Goal: Information Seeking & Learning: Learn about a topic

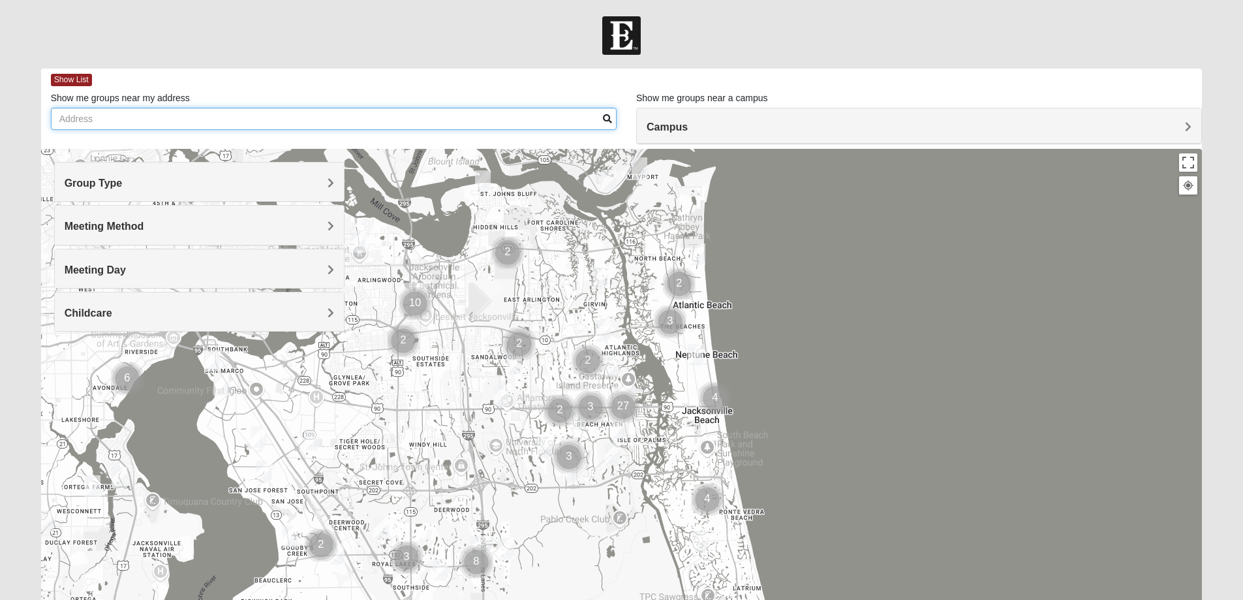
click at [153, 112] on input "Show me groups near my address" at bounding box center [334, 119] width 566 height 22
click at [716, 127] on h4 "Campus" at bounding box center [919, 127] width 545 height 12
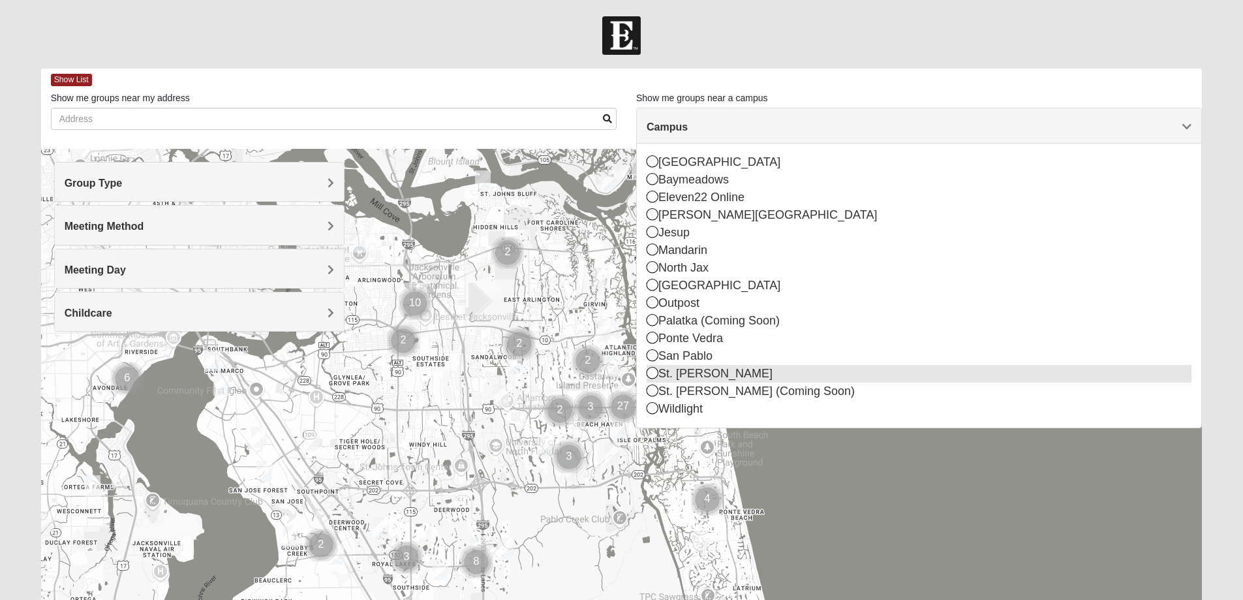
click at [657, 374] on icon at bounding box center [653, 373] width 12 height 12
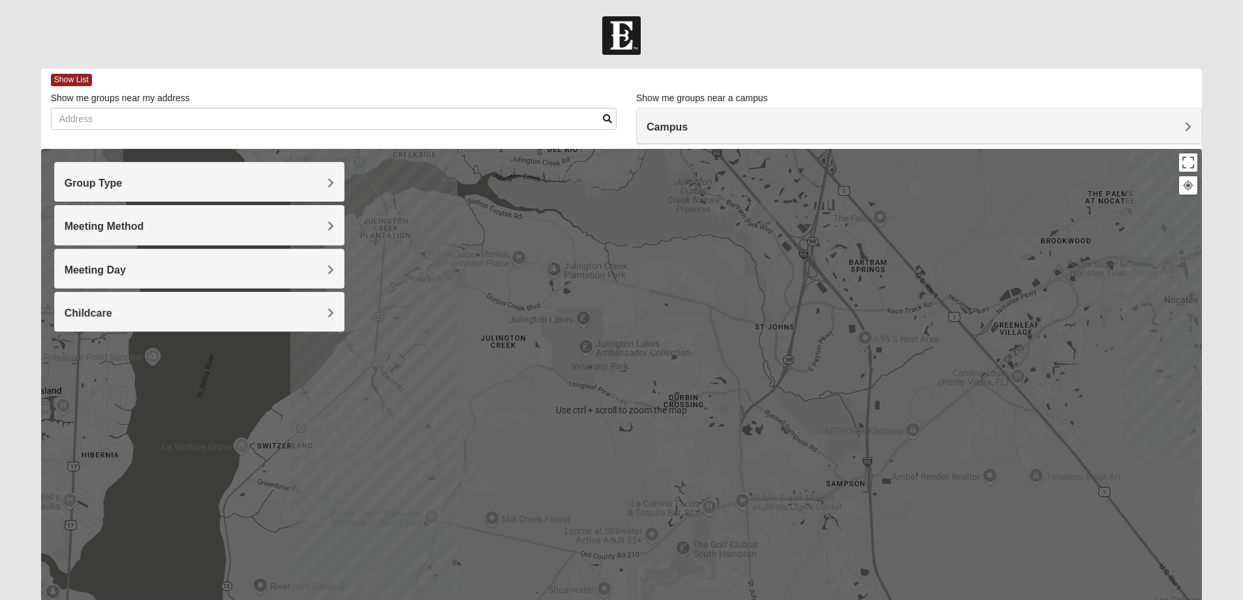
click at [656, 469] on img "Mens McClafferty 32095" at bounding box center [657, 467] width 16 height 22
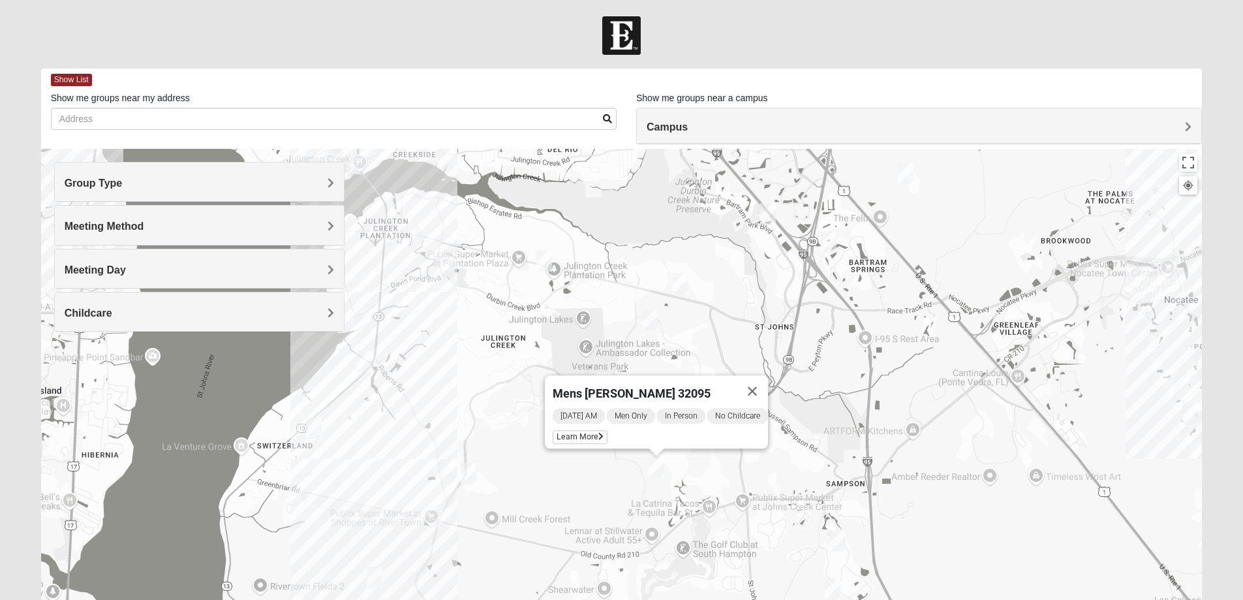
click at [472, 468] on img "Mens Cathcart 32259" at bounding box center [469, 474] width 16 height 22
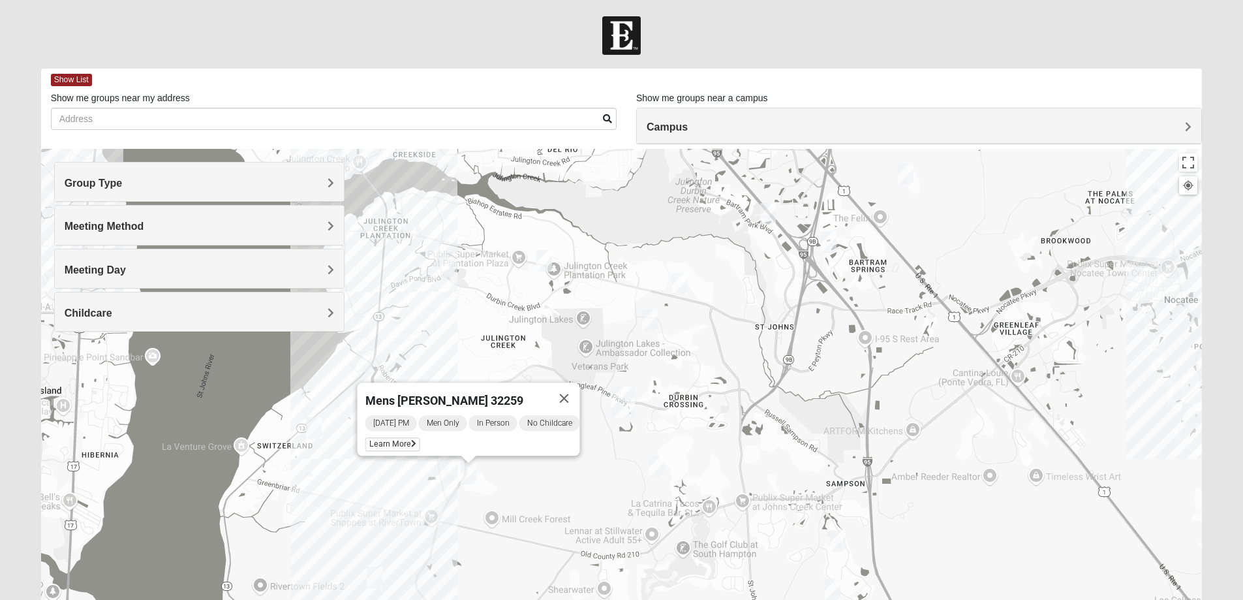
click at [649, 320] on img "Mixed Chung 32259" at bounding box center [650, 320] width 16 height 22
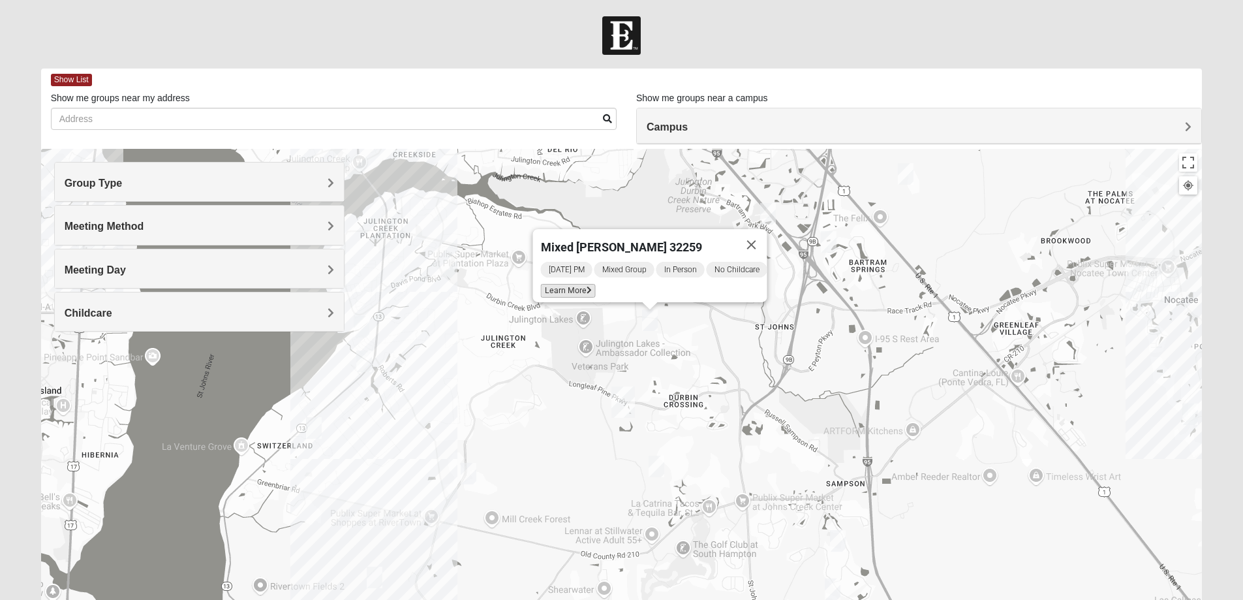
click at [561, 284] on span "Learn More" at bounding box center [567, 291] width 55 height 14
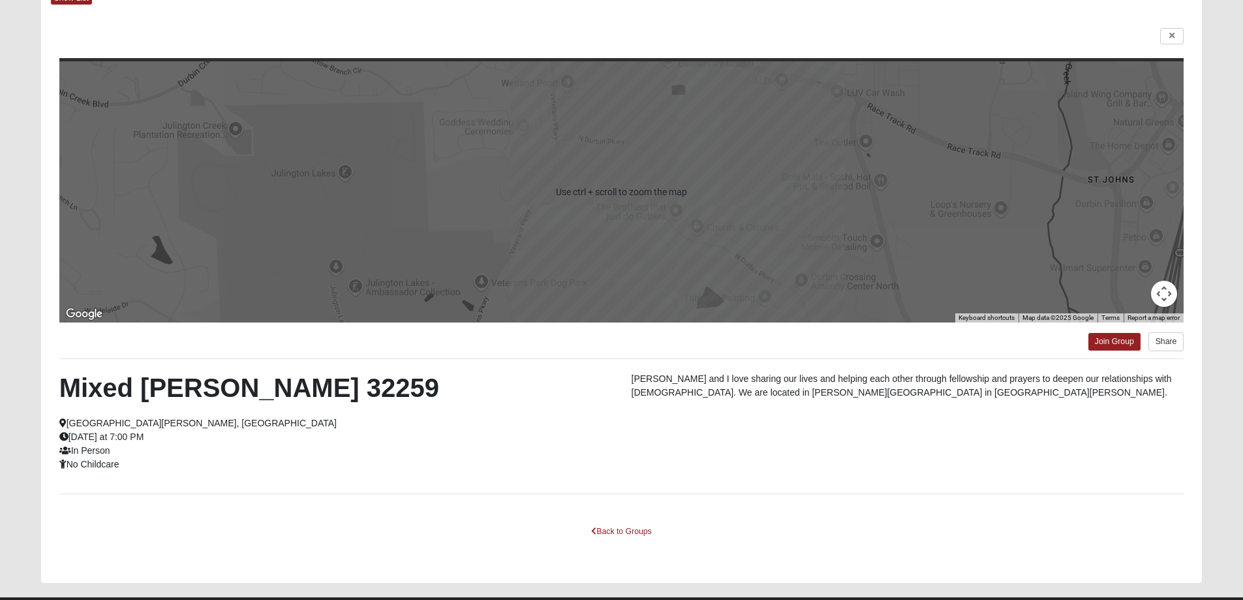
scroll to position [112, 0]
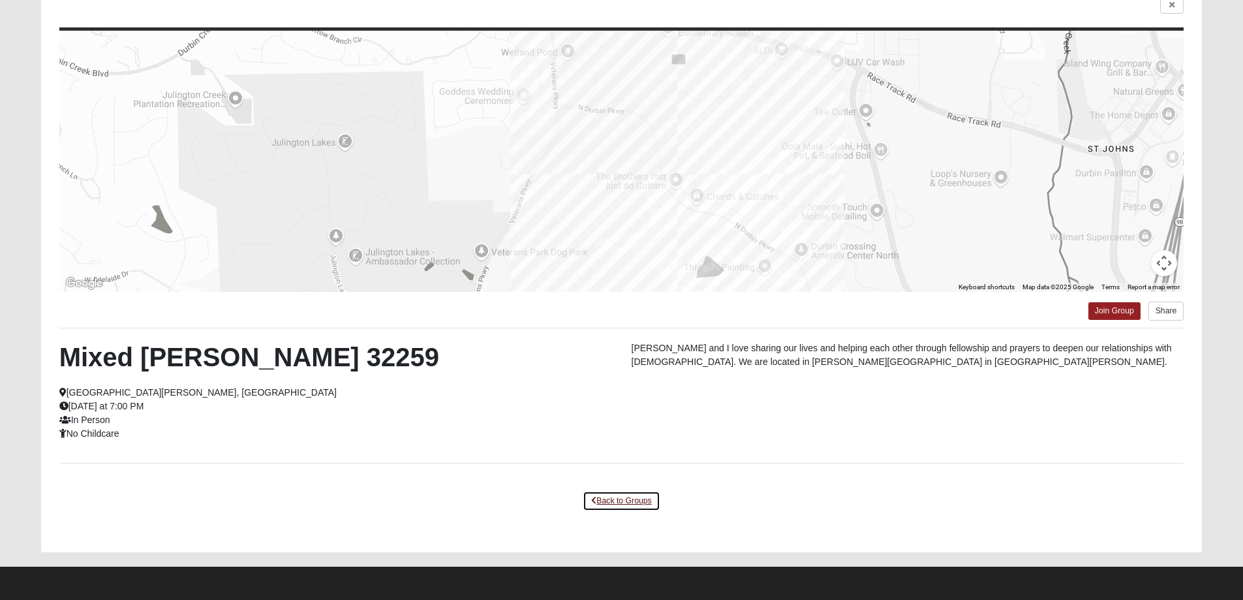
click at [624, 503] on link "Back to Groups" at bounding box center [621, 501] width 77 height 20
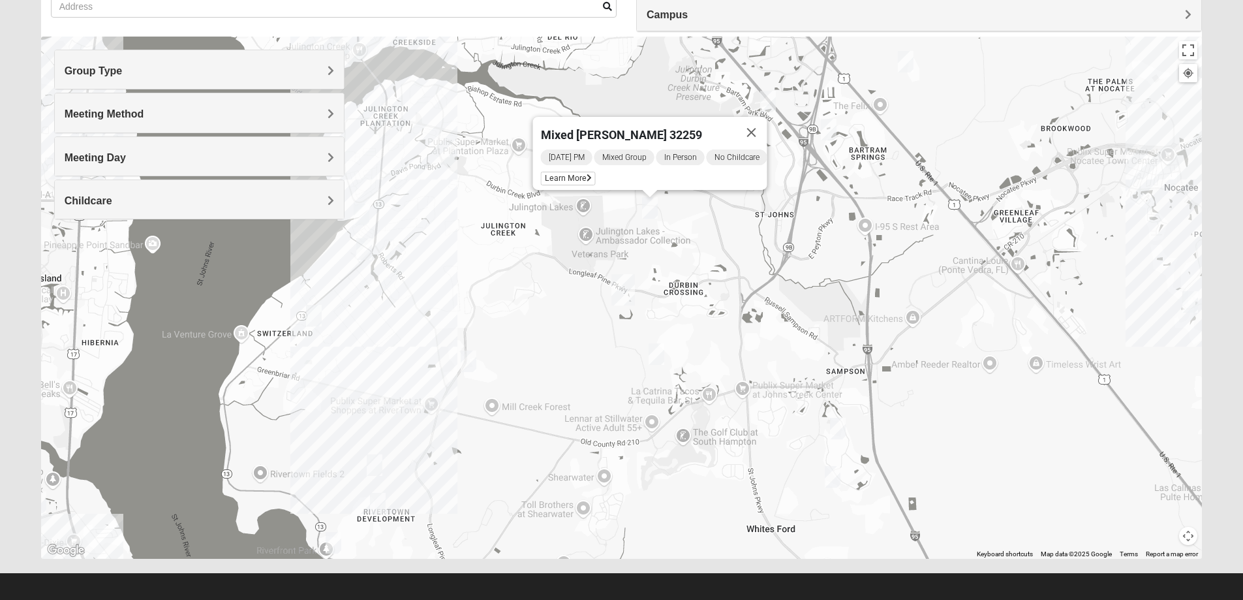
click at [840, 428] on img "1825 Mixed Lovin/Hale 32092" at bounding box center [838, 429] width 16 height 22
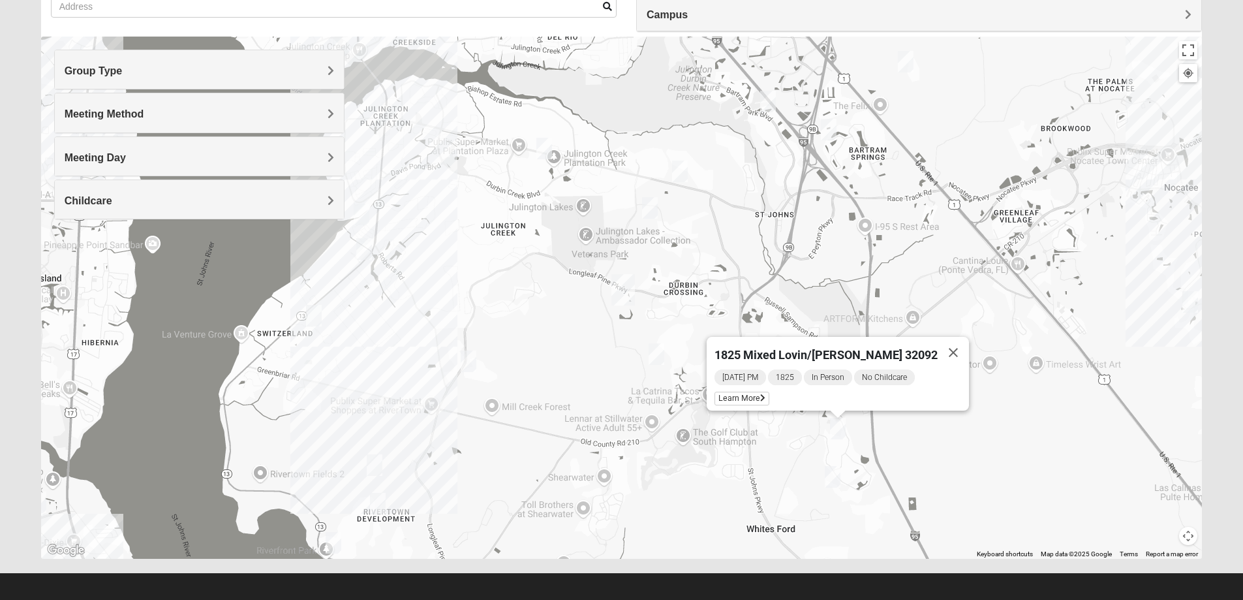
click at [543, 149] on img "Mens Kinnaman/Gerville-Reache 32259" at bounding box center [544, 149] width 16 height 22
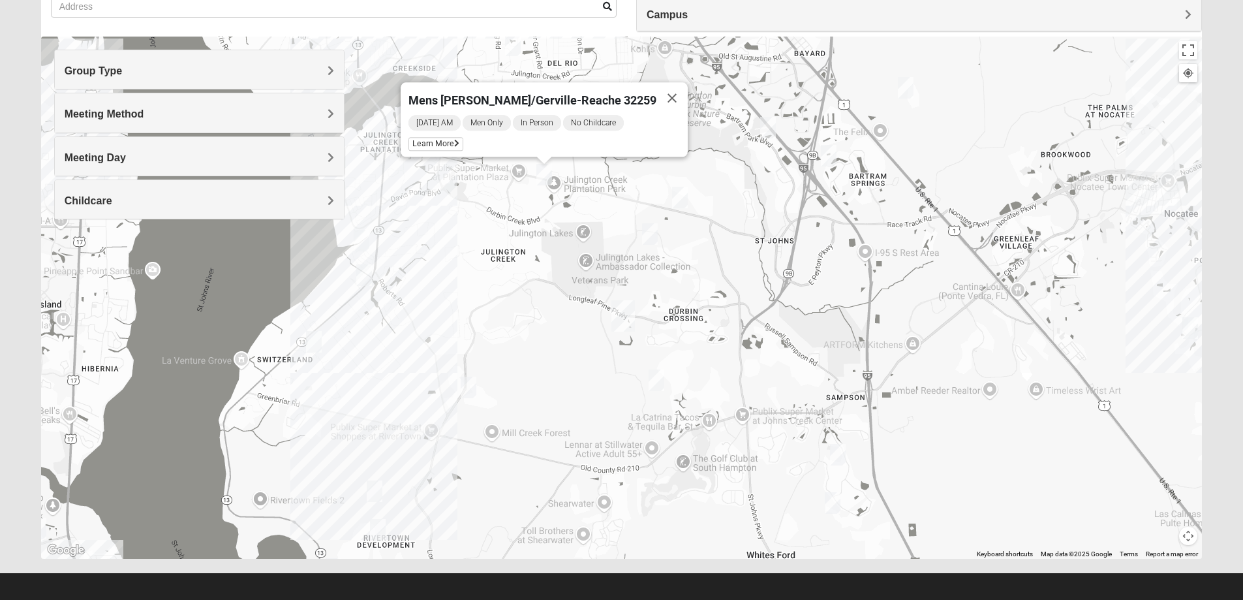
click at [684, 202] on img "Womens Urbanski 32259" at bounding box center [680, 198] width 16 height 22
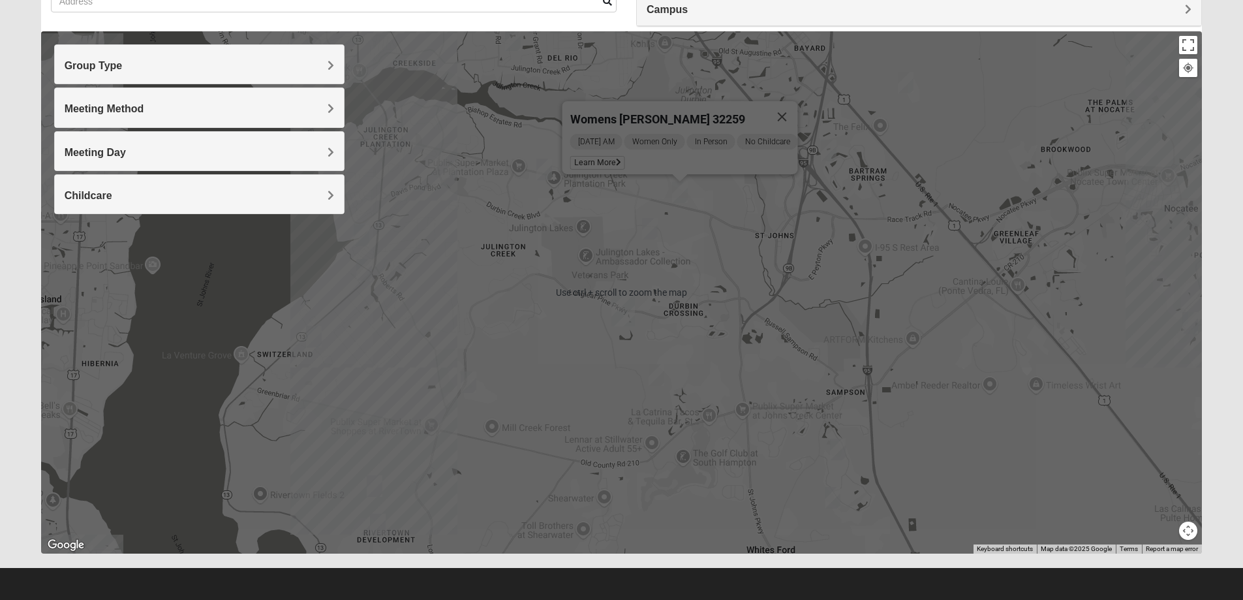
scroll to position [119, 0]
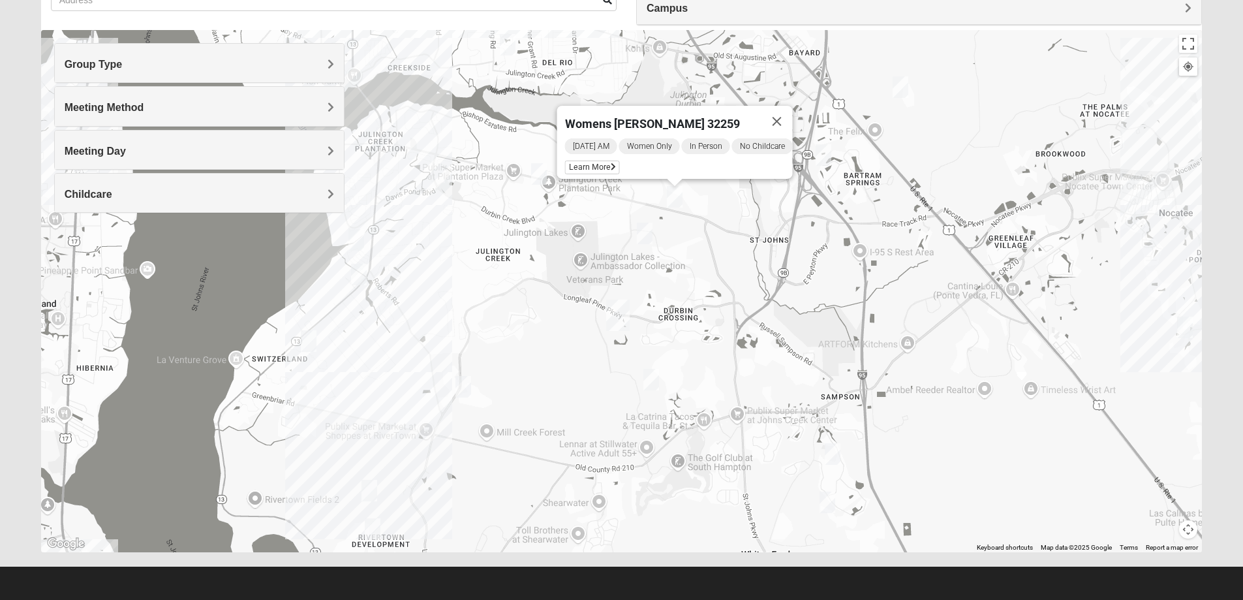
drag, startPoint x: 670, startPoint y: 302, endPoint x: 654, endPoint y: 345, distance: 46.1
click at [654, 345] on div "Womens [PERSON_NAME] 32259 [DATE] AM Women Only In Person No Childcare Learn Mo…" at bounding box center [622, 291] width 1162 height 522
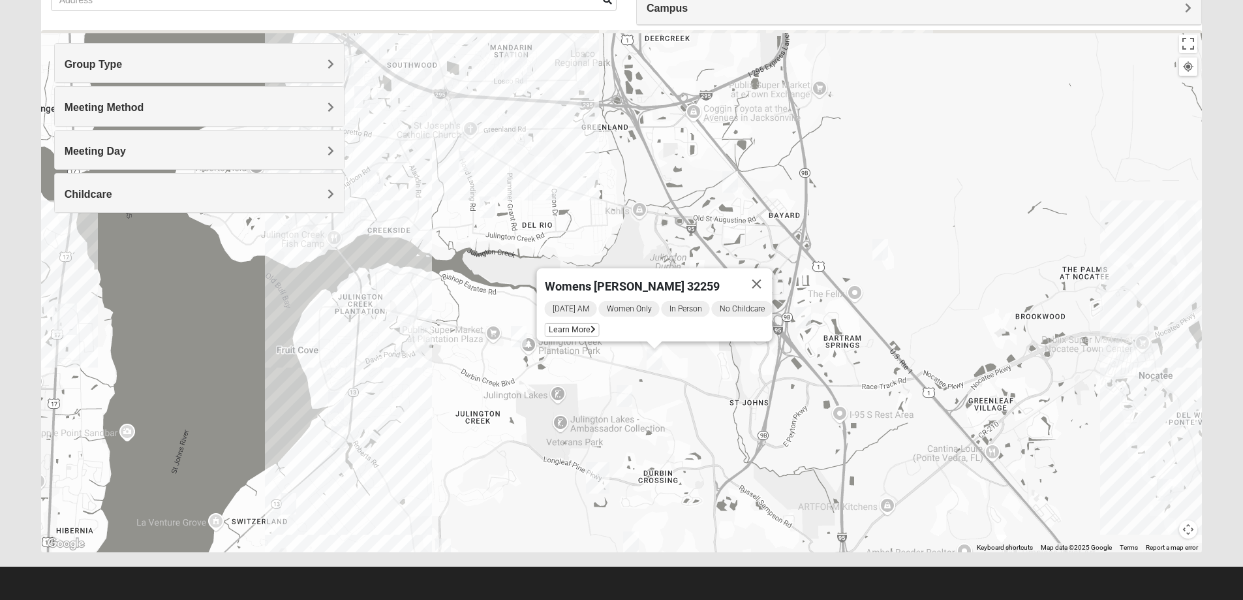
drag, startPoint x: 659, startPoint y: 264, endPoint x: 653, endPoint y: 388, distance: 123.5
click at [653, 388] on div "Womens [PERSON_NAME] 32259 [DATE] AM Women Only In Person No Childcare Learn Mo…" at bounding box center [622, 291] width 1162 height 522
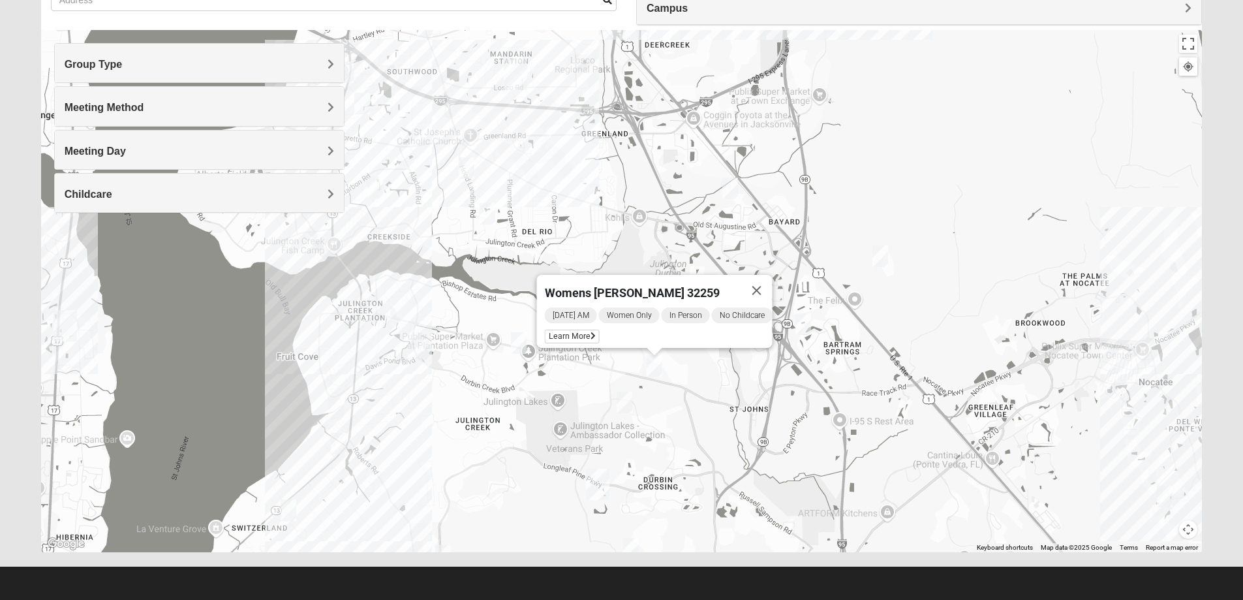
click at [514, 72] on img "Mandarin" at bounding box center [515, 74] width 23 height 31
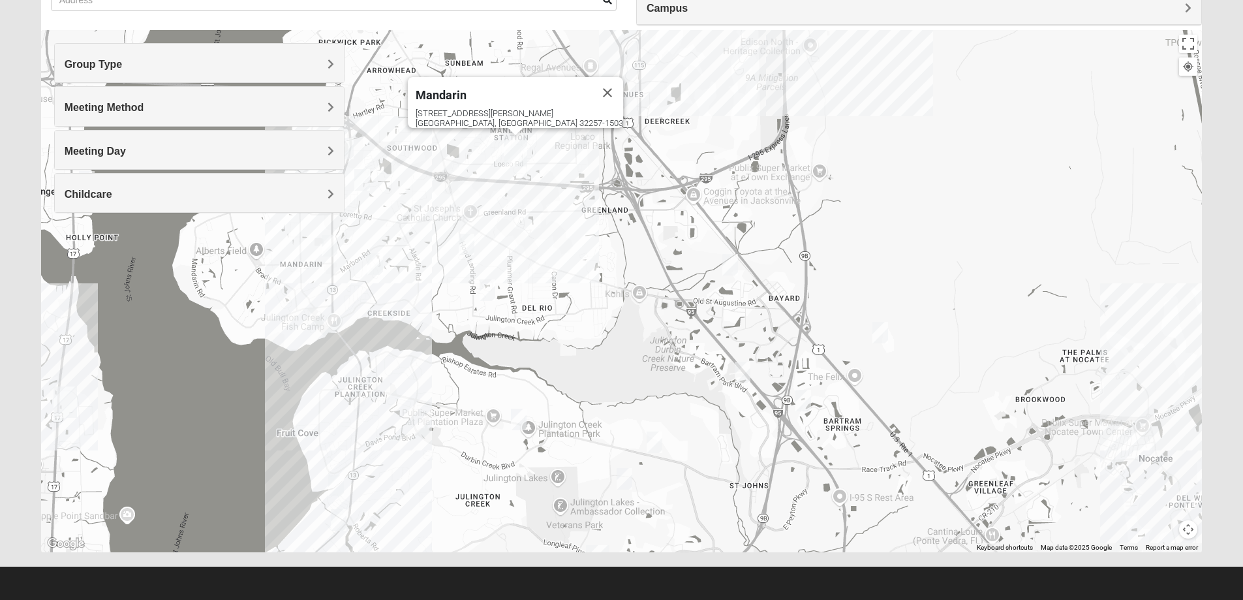
click at [488, 298] on img "Mixed Eler 32258" at bounding box center [488, 290] width 16 height 22
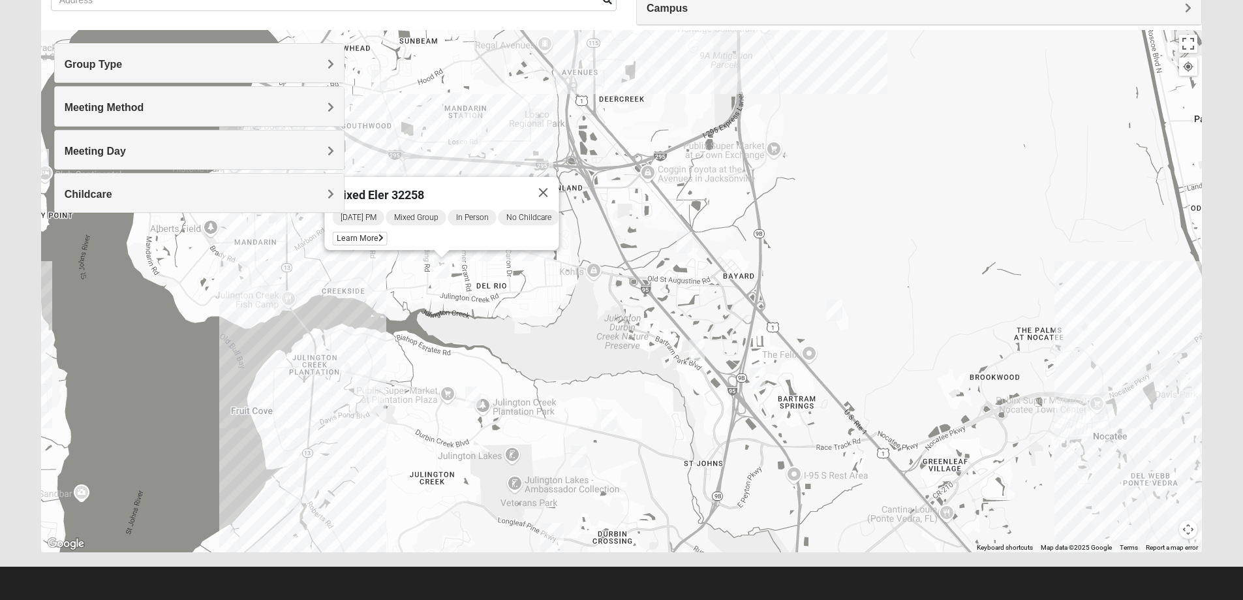
drag, startPoint x: 574, startPoint y: 352, endPoint x: 529, endPoint y: 329, distance: 50.8
click at [529, 329] on div "Mixed Eler 32258 [DATE] PM Mixed Group In Person No Childcare Learn More" at bounding box center [622, 291] width 1162 height 522
click at [208, 104] on h4 "Meeting Method" at bounding box center [200, 107] width 270 height 12
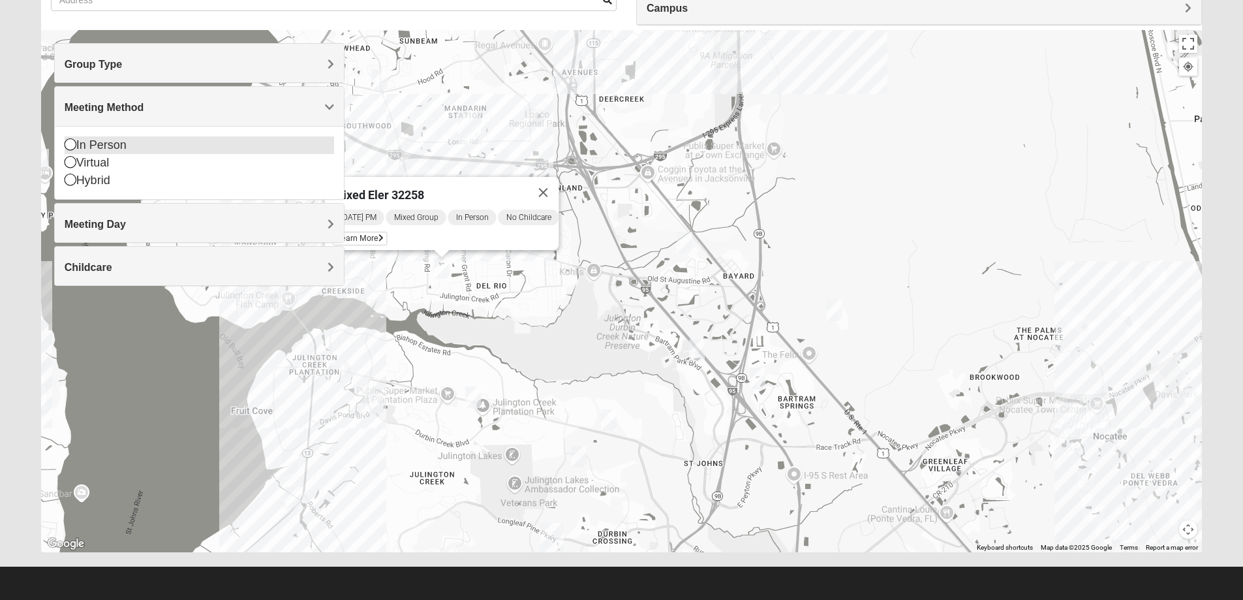
click at [93, 146] on div "In Person" at bounding box center [200, 145] width 270 height 18
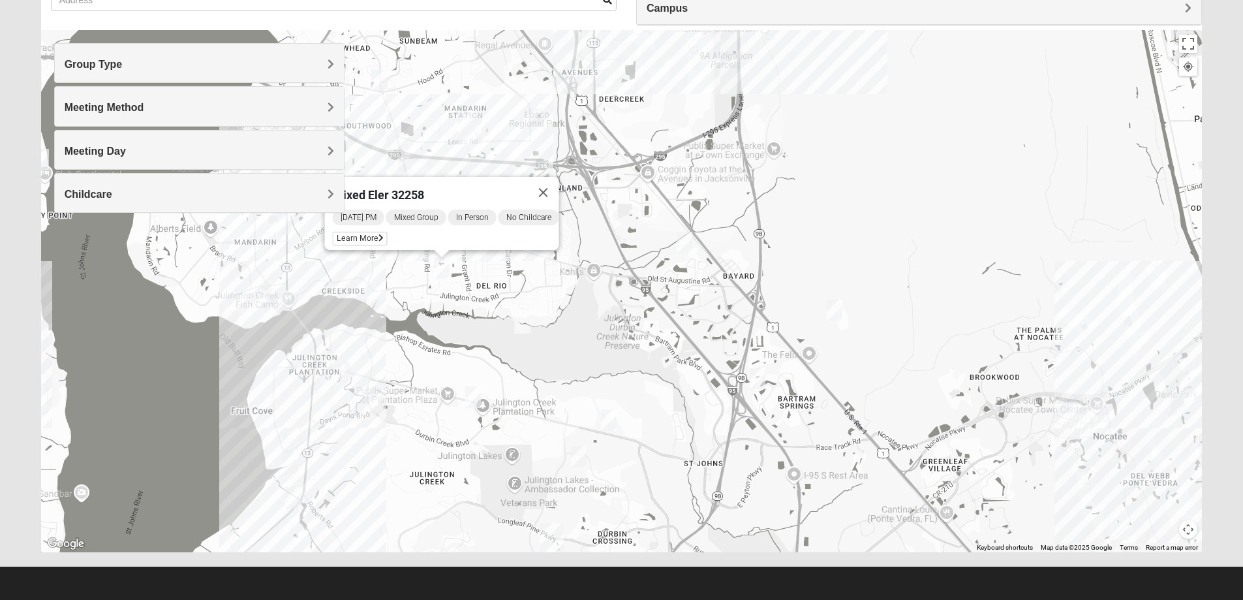
click at [135, 61] on h4 "Group Type" at bounding box center [200, 64] width 270 height 12
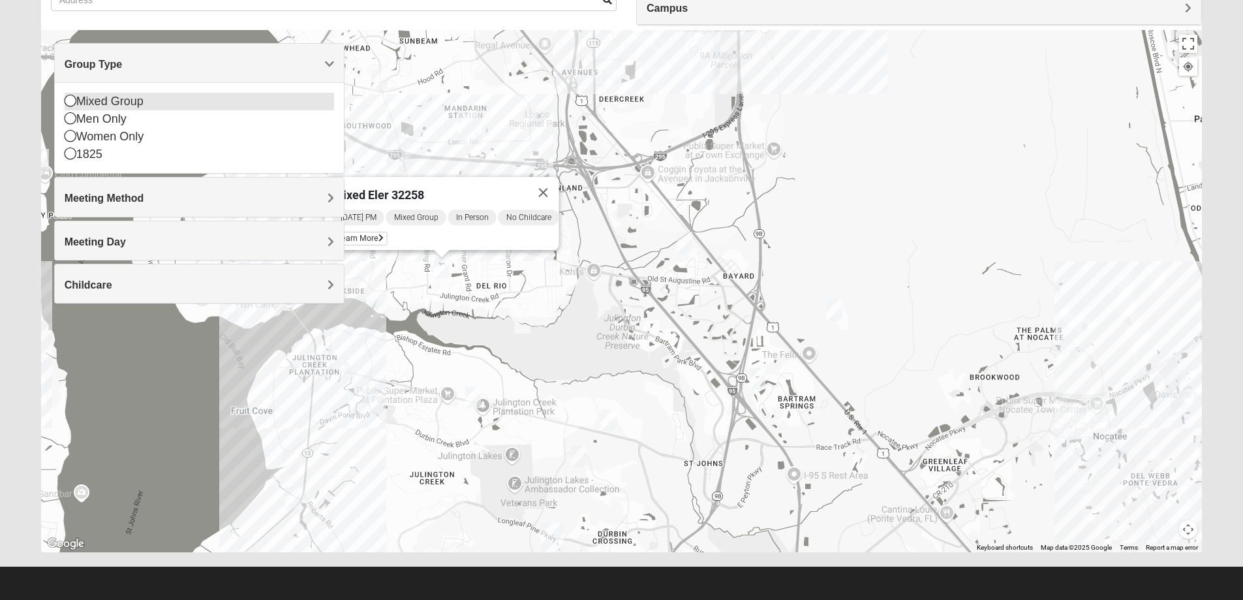
click at [112, 103] on div "Mixed Group" at bounding box center [200, 102] width 270 height 18
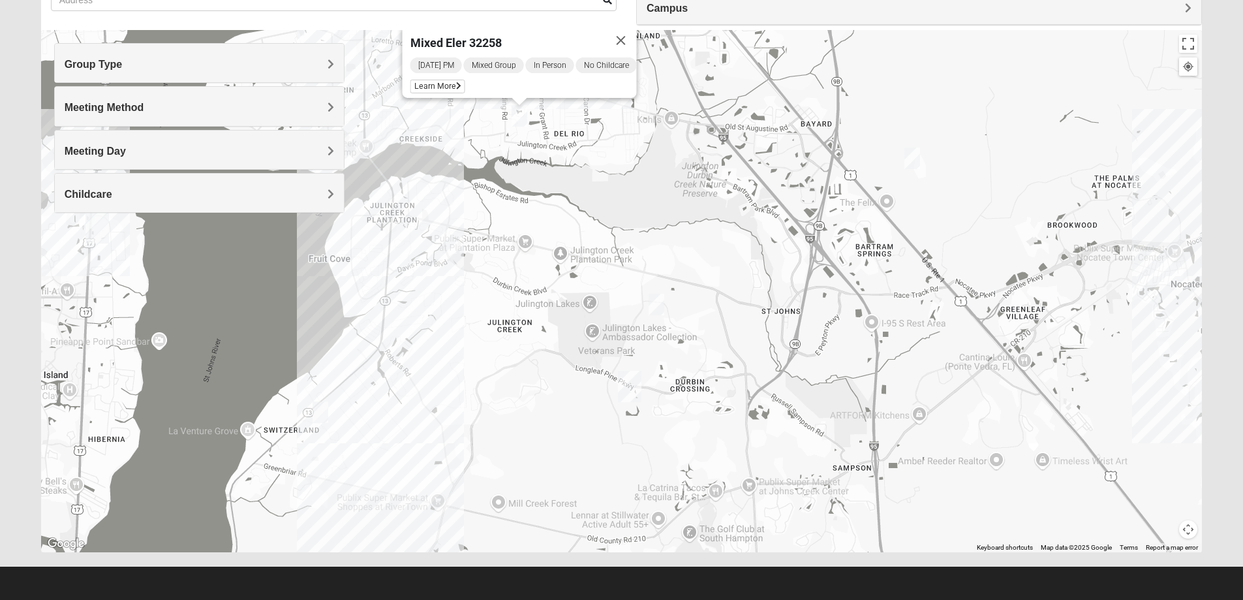
drag, startPoint x: 527, startPoint y: 352, endPoint x: 481, endPoint y: 235, distance: 125.4
click at [481, 235] on div "Mixed Eler 32258 [DATE] PM Mixed Group In Person No Childcare Learn More" at bounding box center [622, 291] width 1162 height 522
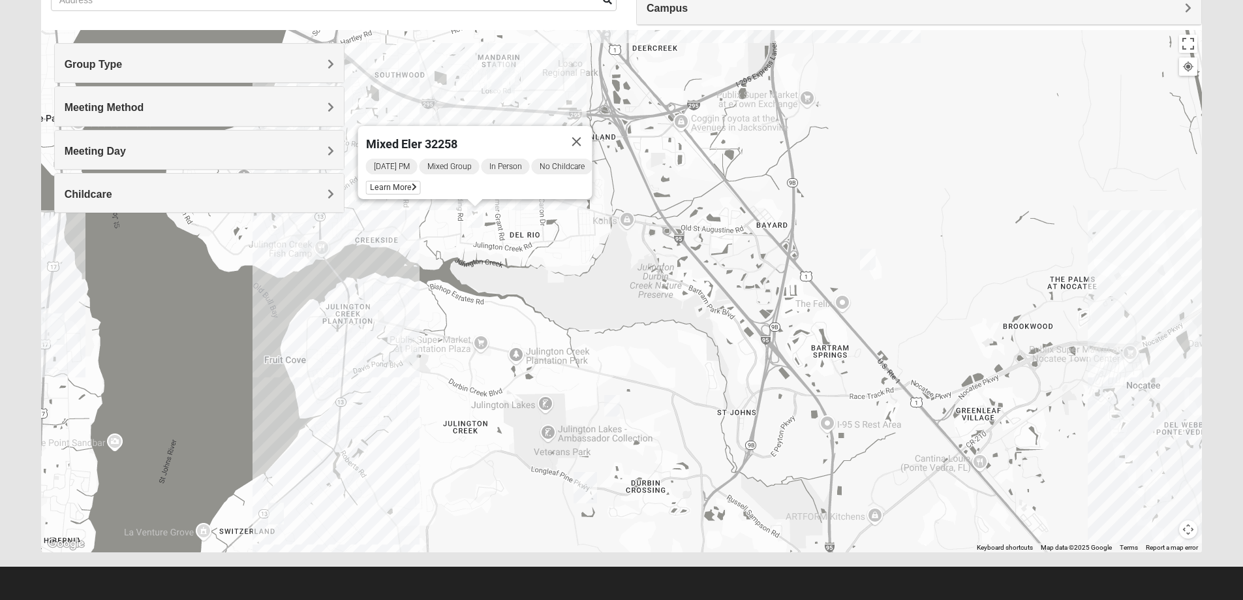
drag, startPoint x: 629, startPoint y: 252, endPoint x: 603, endPoint y: 354, distance: 105.7
click at [603, 354] on div "Mixed Eler 32258 [DATE] PM Mixed Group In Person No Childcare Learn More" at bounding box center [622, 291] width 1162 height 522
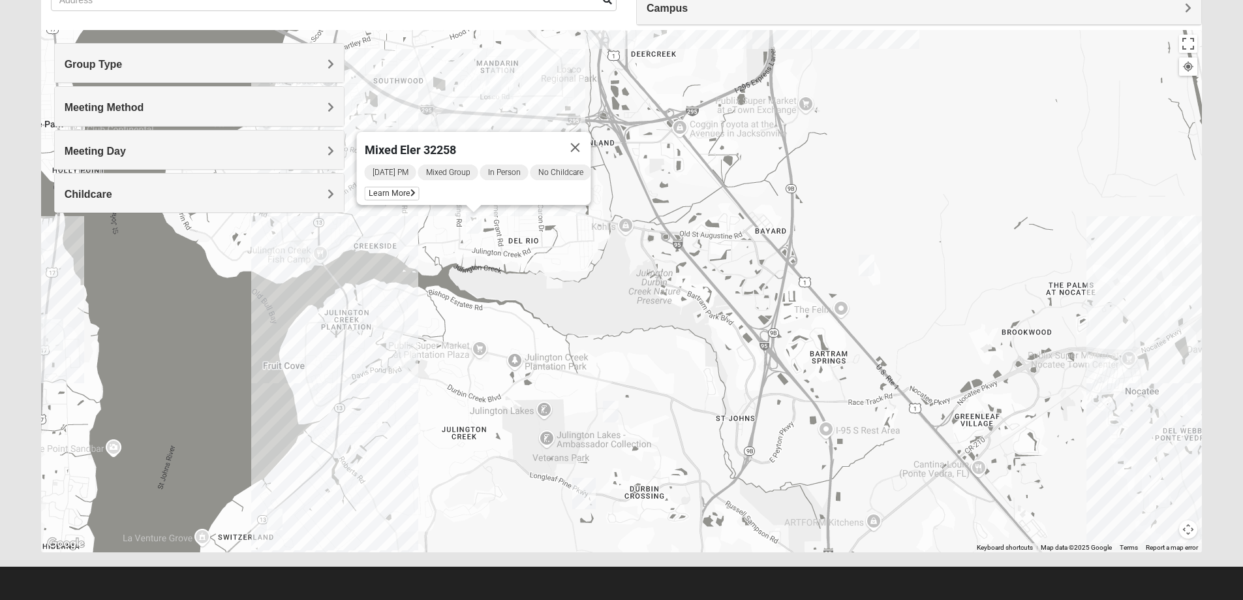
click at [865, 256] on img "Mixed Remley 32081" at bounding box center [867, 266] width 16 height 22
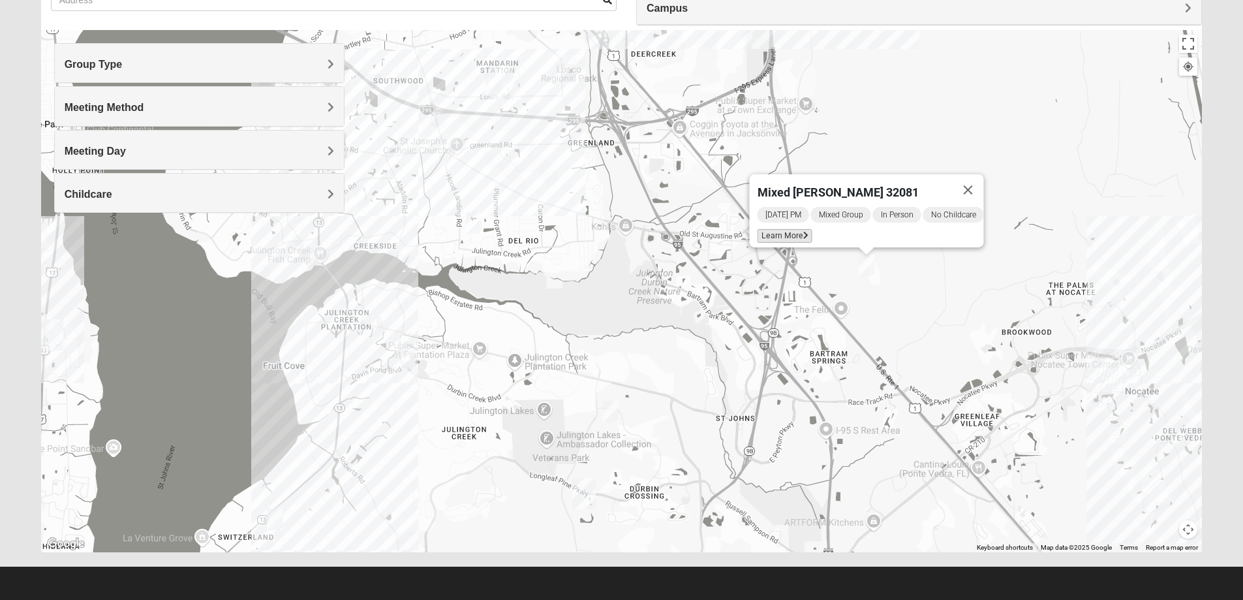
click at [792, 232] on span "Learn More" at bounding box center [784, 236] width 55 height 14
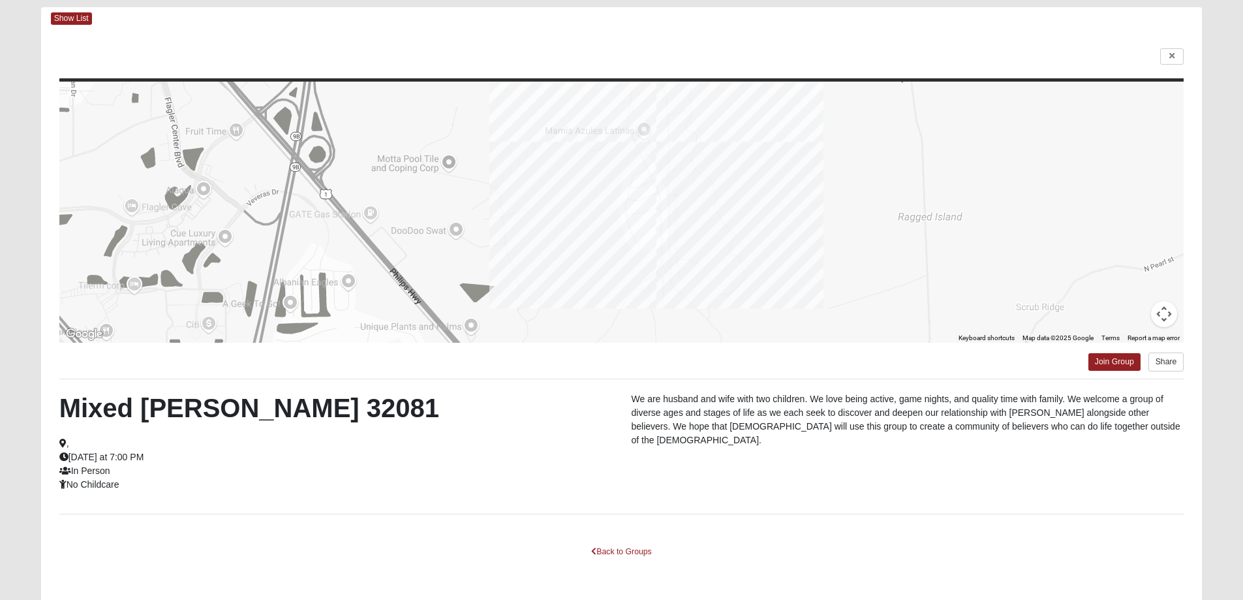
drag, startPoint x: 625, startPoint y: 172, endPoint x: 634, endPoint y: 171, distance: 9.2
click at [627, 172] on div at bounding box center [621, 212] width 1125 height 261
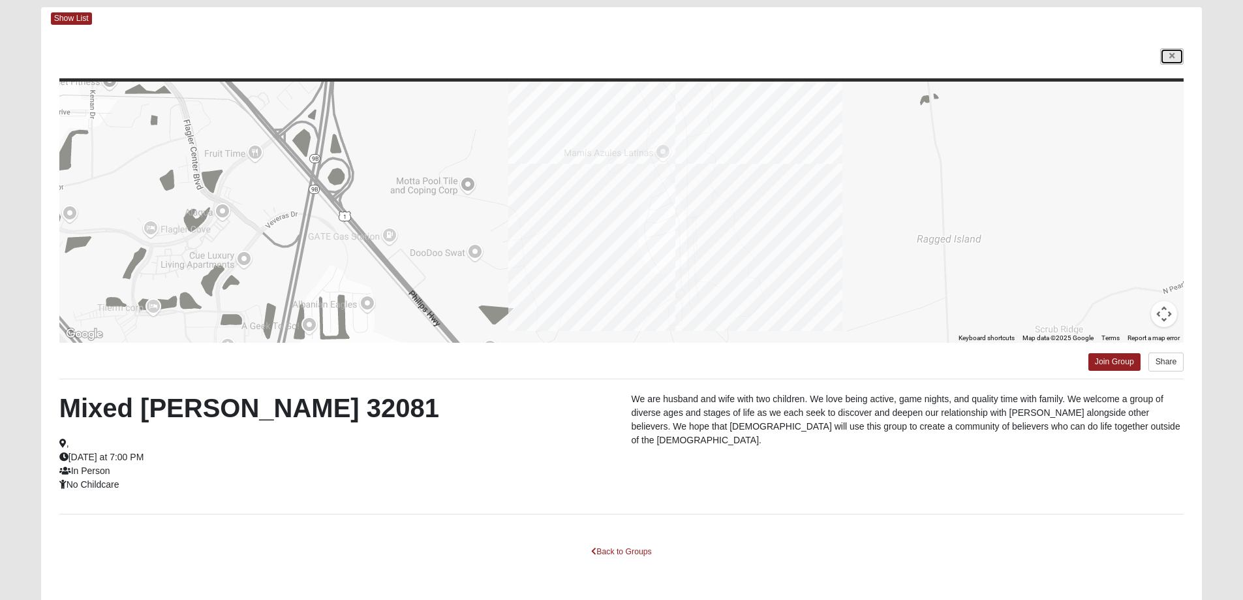
click at [1167, 62] on link at bounding box center [1171, 56] width 23 height 16
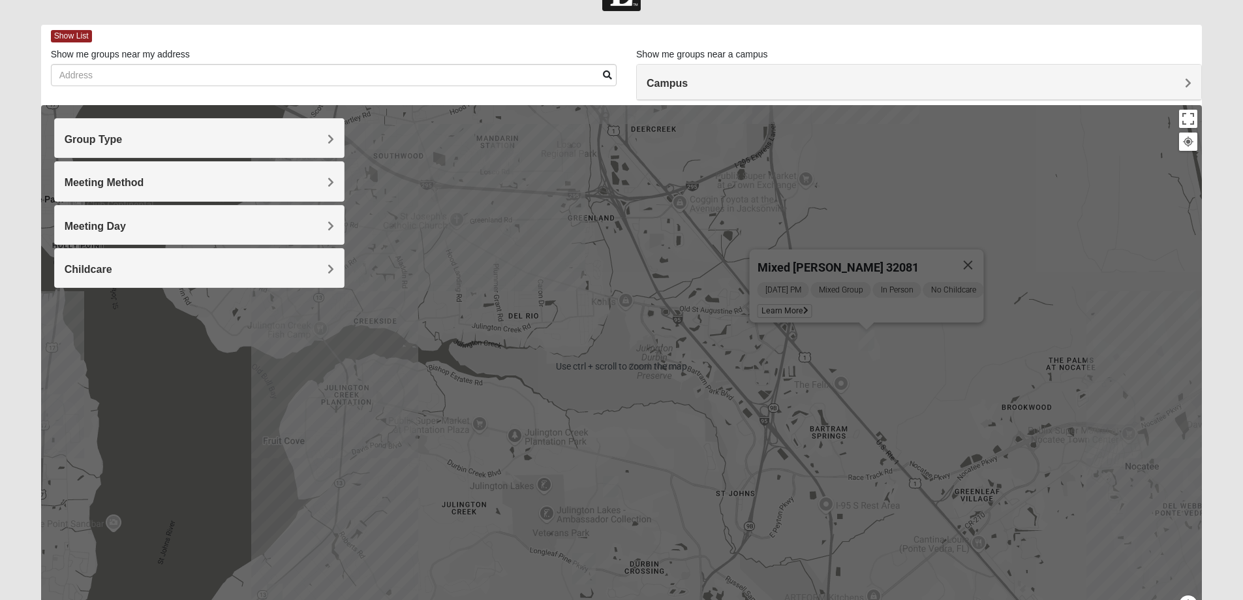
scroll to position [119, 0]
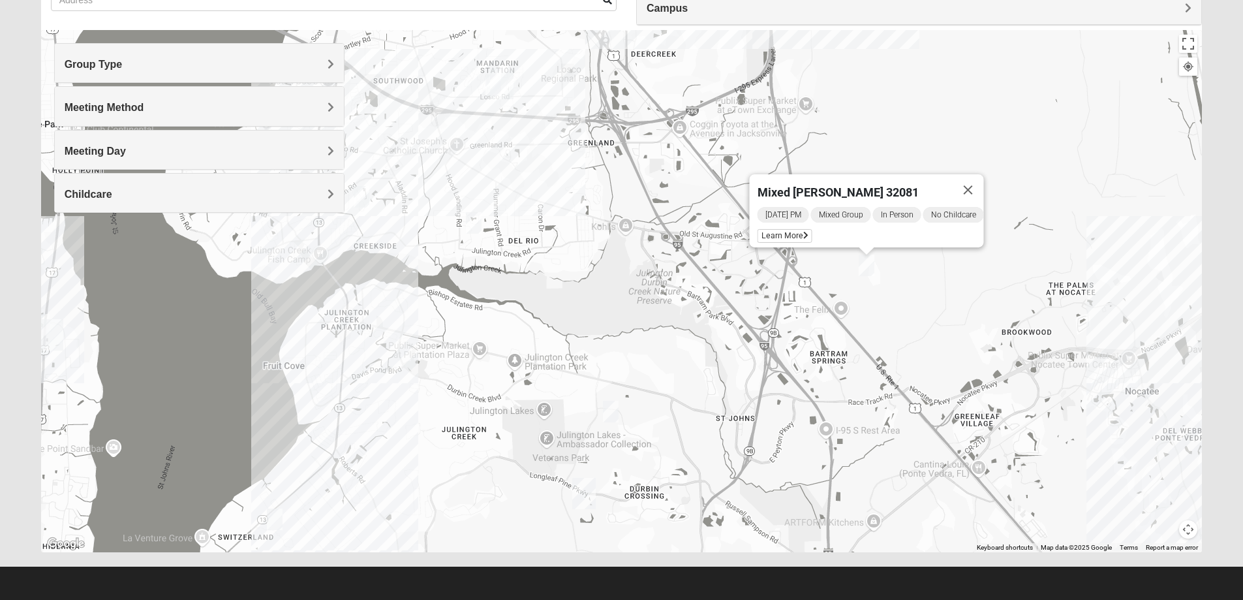
click at [317, 497] on div "Mixed [PERSON_NAME] 32081 [DATE] PM Mixed Group In Person No Childcare Learn Mo…" at bounding box center [622, 291] width 1162 height 522
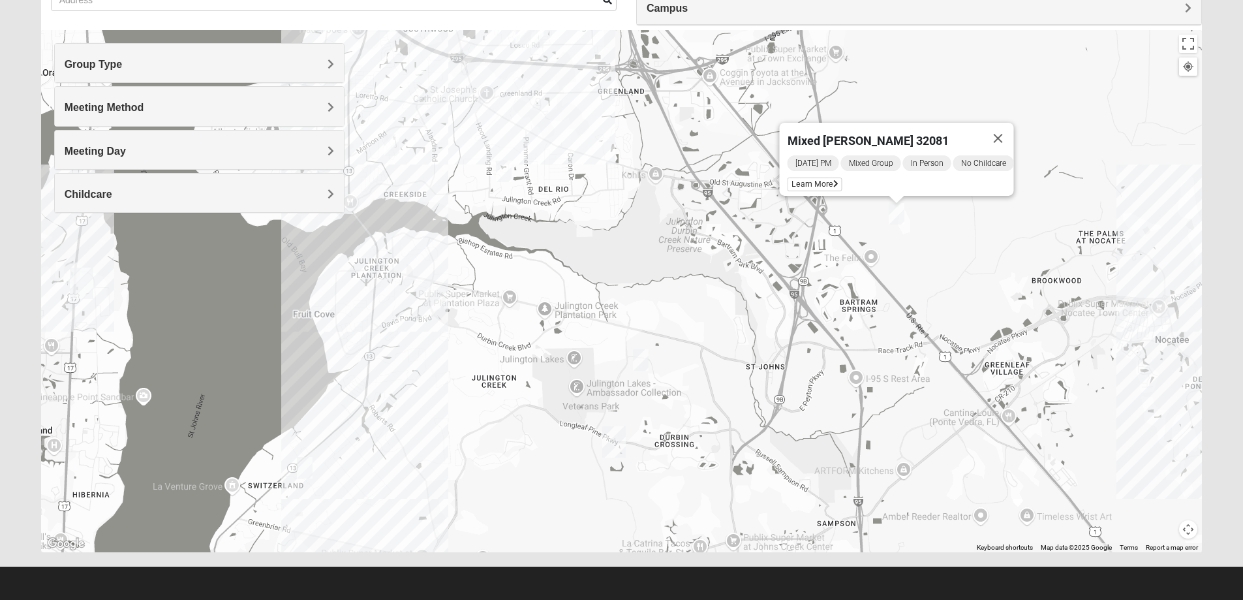
drag, startPoint x: 472, startPoint y: 429, endPoint x: 563, endPoint y: 315, distance: 146.3
click at [563, 315] on div "Mixed [PERSON_NAME] 32081 [DATE] PM Mixed Group In Person No Childcare Learn Mo…" at bounding box center [622, 291] width 1162 height 522
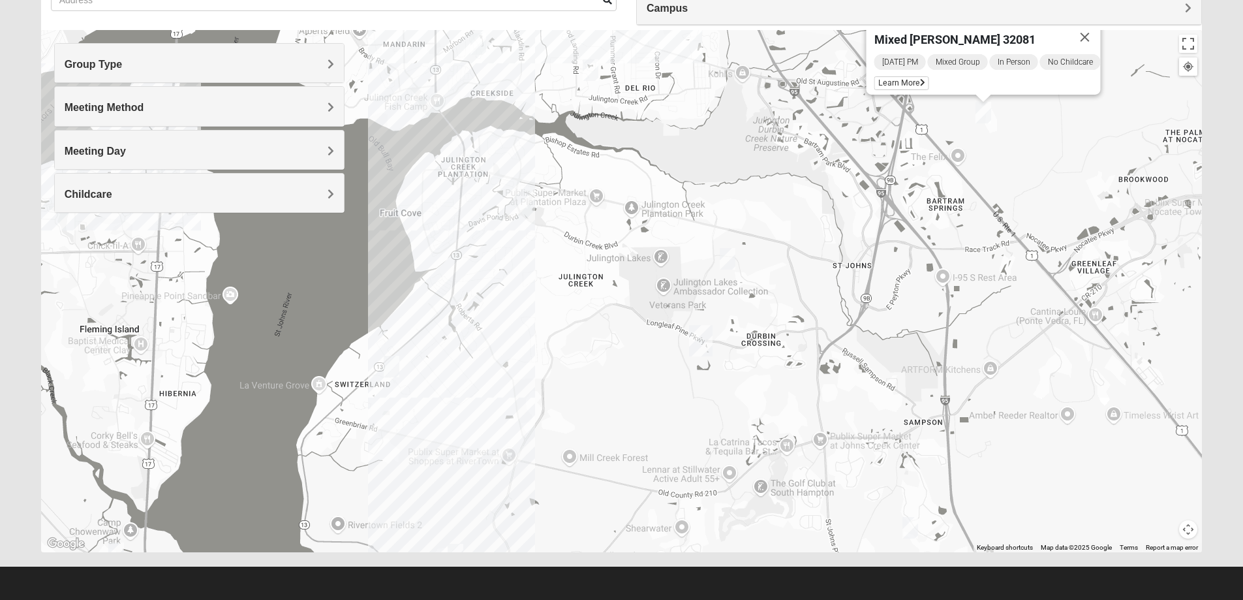
click at [732, 253] on img "Mixed Chung 32259" at bounding box center [728, 259] width 16 height 22
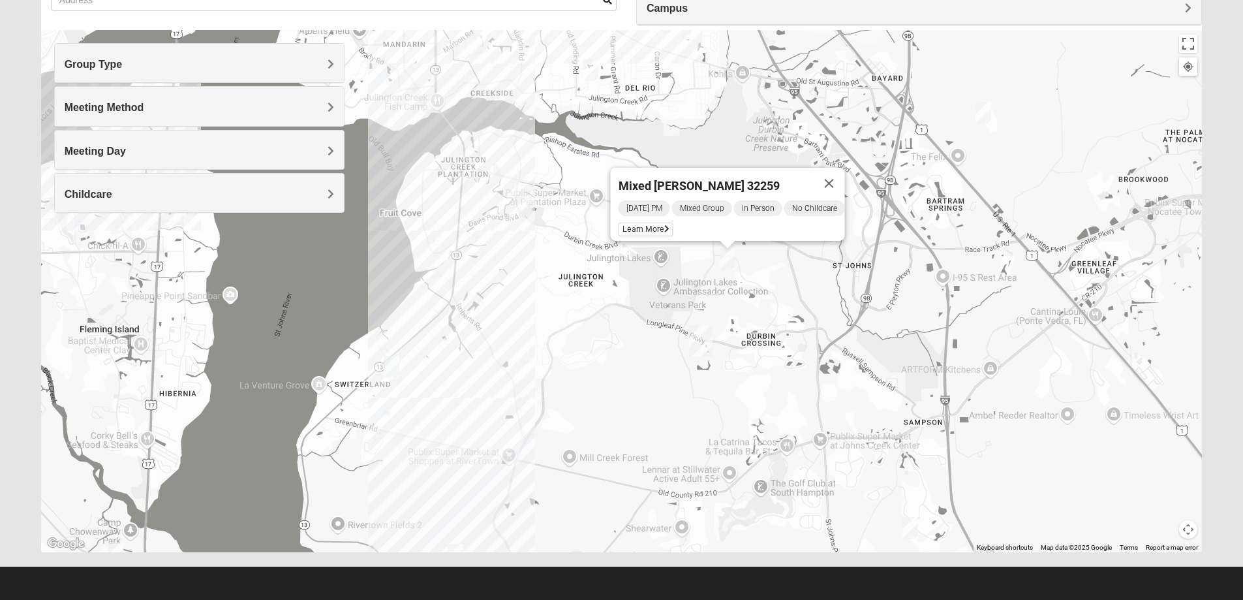
click at [394, 353] on div "Mixed [PERSON_NAME] 32259 [DATE] PM Mixed Group In Person No Childcare Learn Mo…" at bounding box center [622, 291] width 1162 height 522
click at [394, 377] on img "Mixed Otts 32259" at bounding box center [392, 367] width 16 height 22
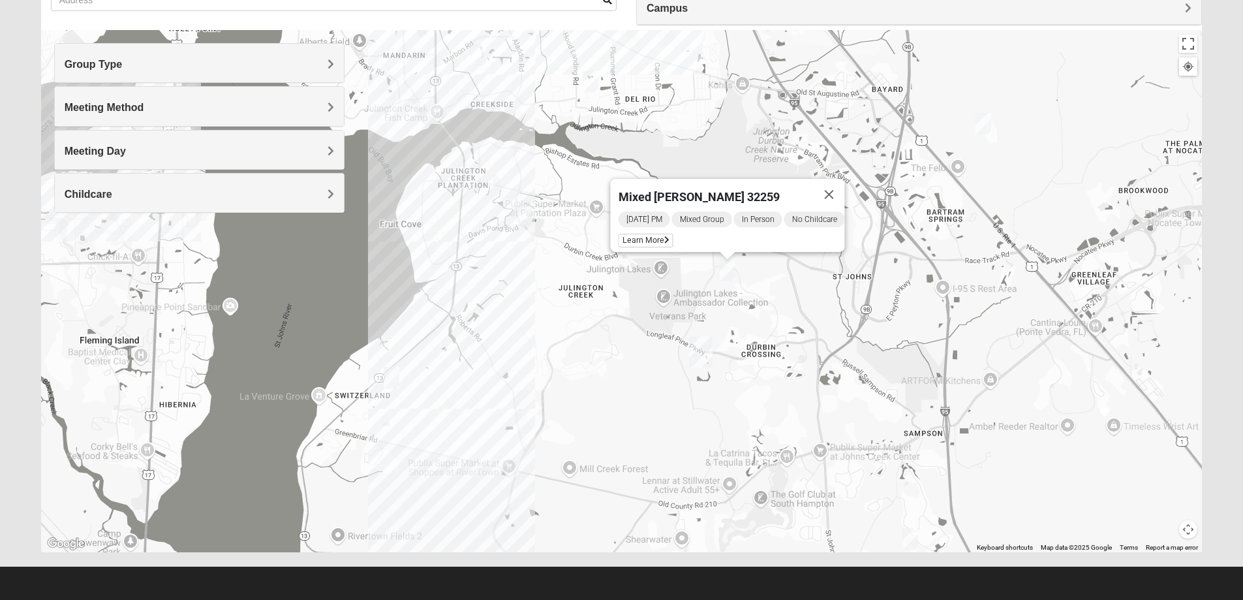
click at [392, 381] on img "Mixed Otts 32259" at bounding box center [392, 378] width 16 height 22
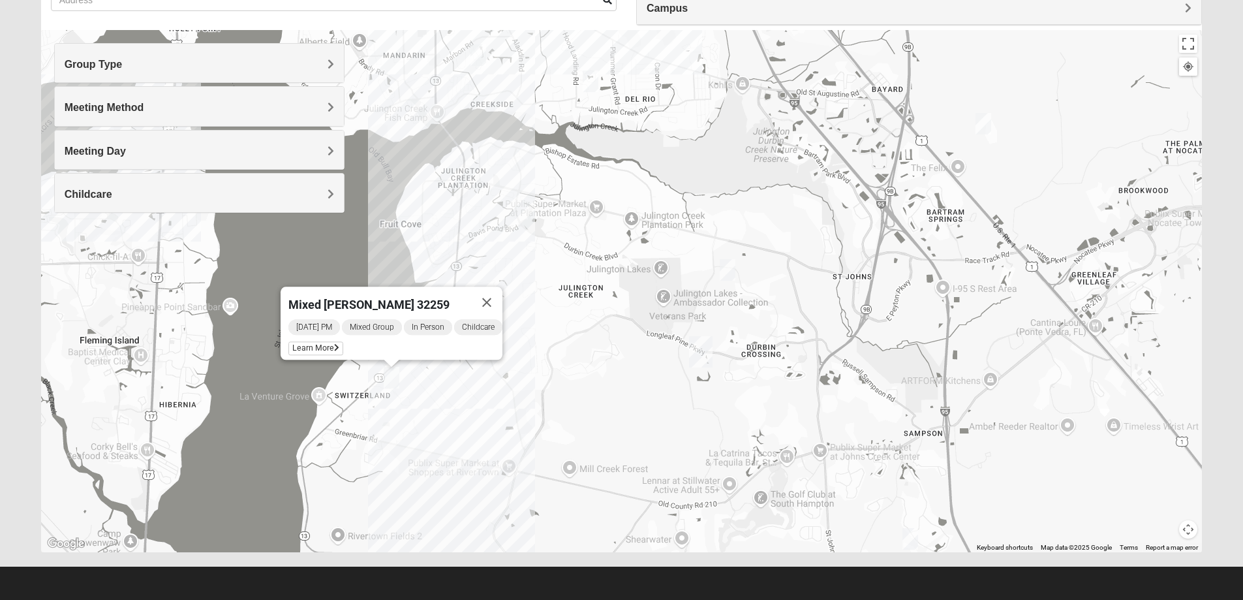
click at [587, 80] on img "Mixed Eler 32258" at bounding box center [591, 81] width 16 height 22
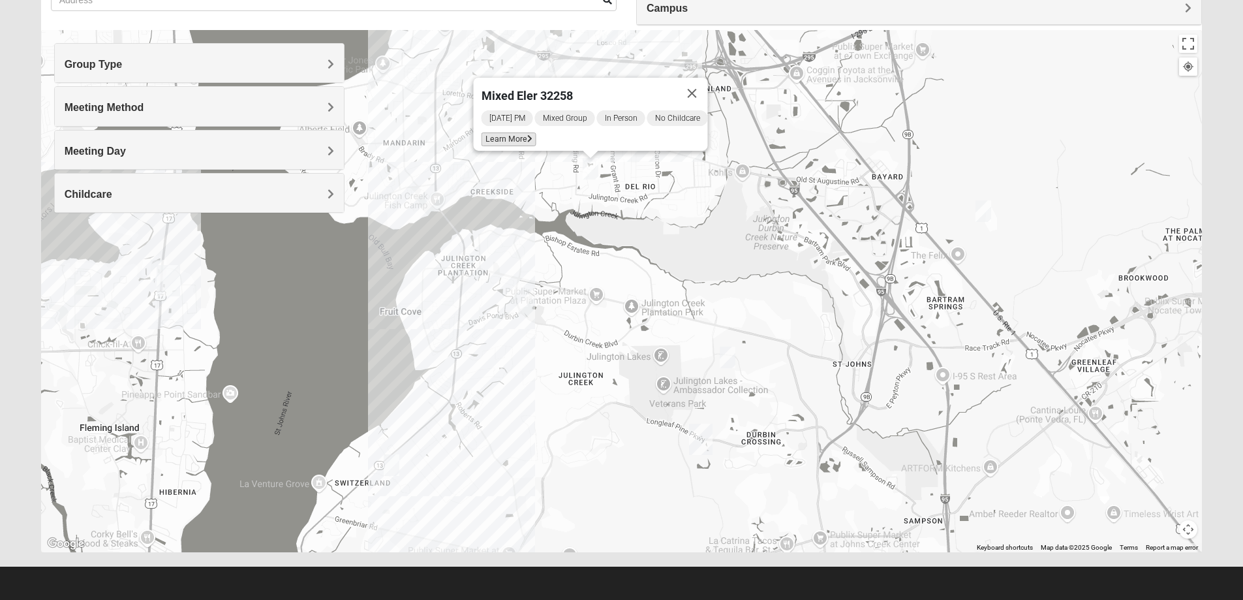
click at [491, 135] on span "Learn More" at bounding box center [508, 139] width 55 height 14
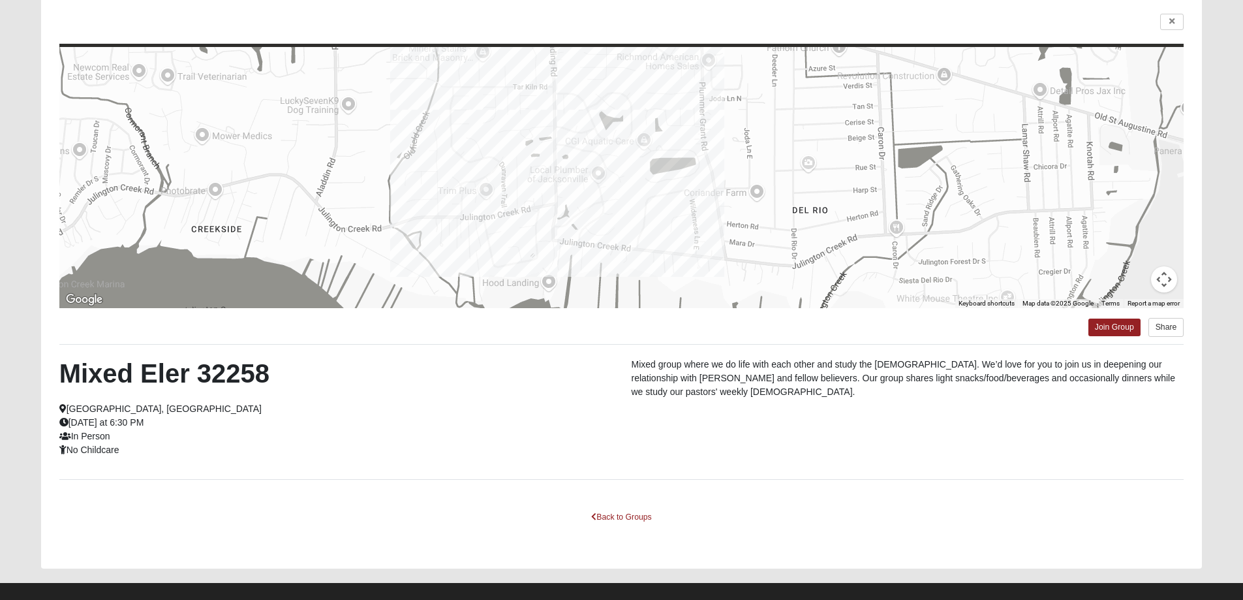
scroll to position [112, 0]
